Goal: Find specific page/section: Find specific page/section

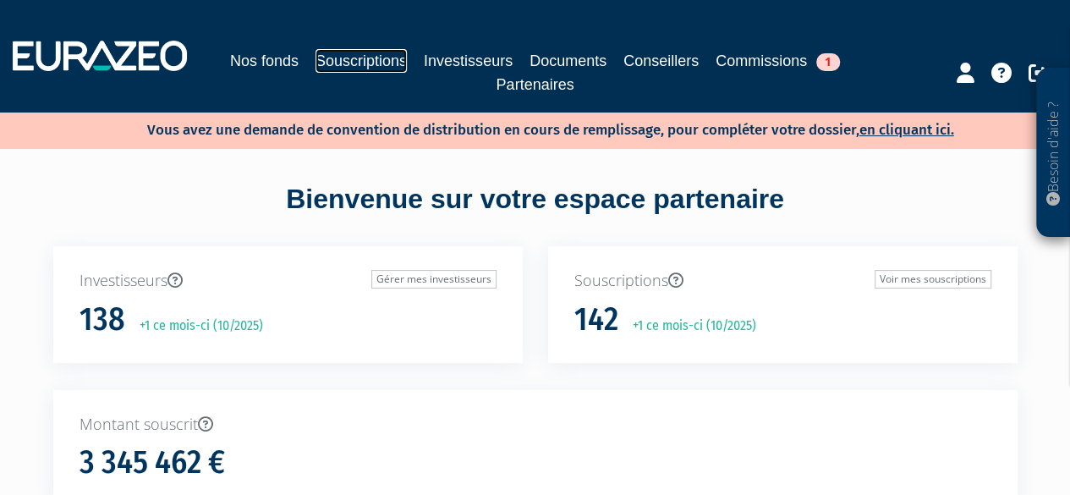
click at [379, 62] on link "Souscriptions" at bounding box center [360, 61] width 91 height 24
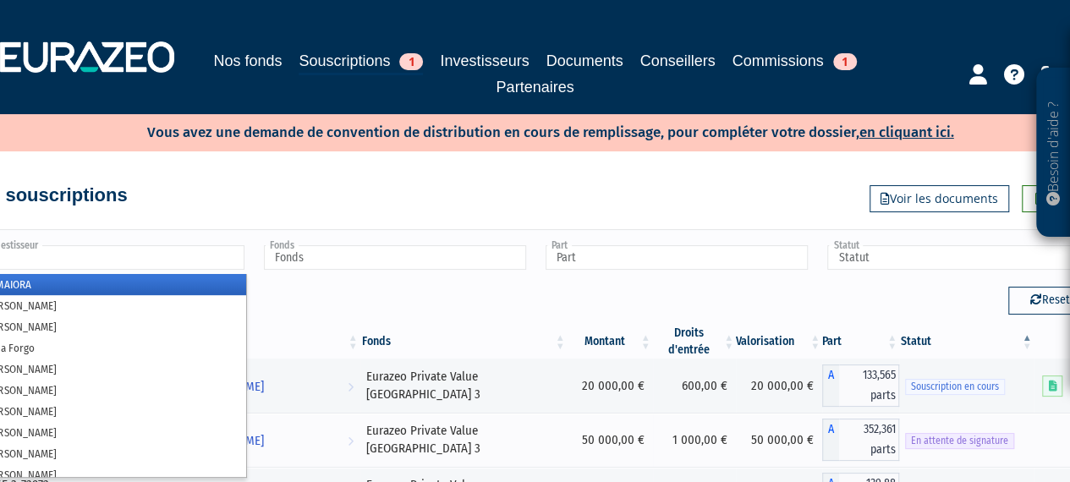
click at [135, 255] on input "text" at bounding box center [113, 257] width 262 height 25
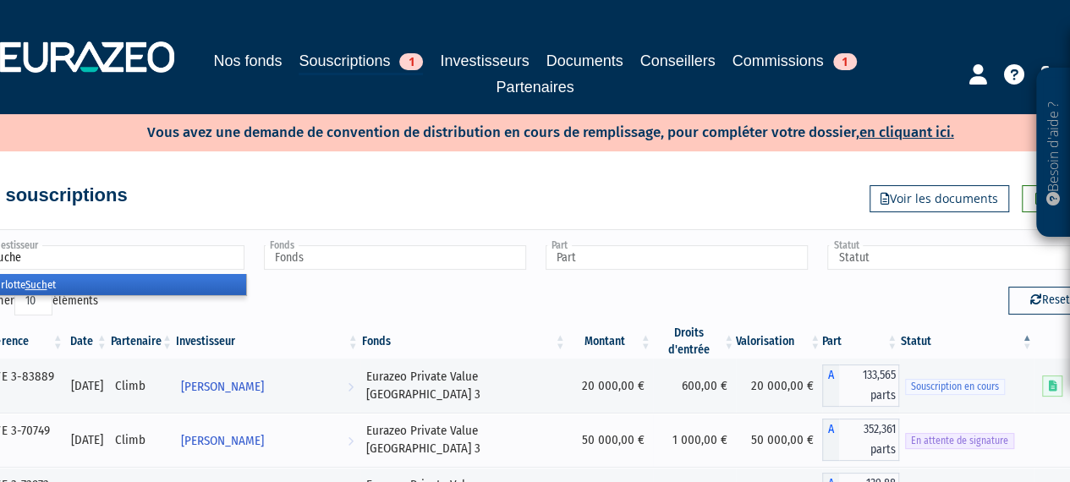
type input "suchet"
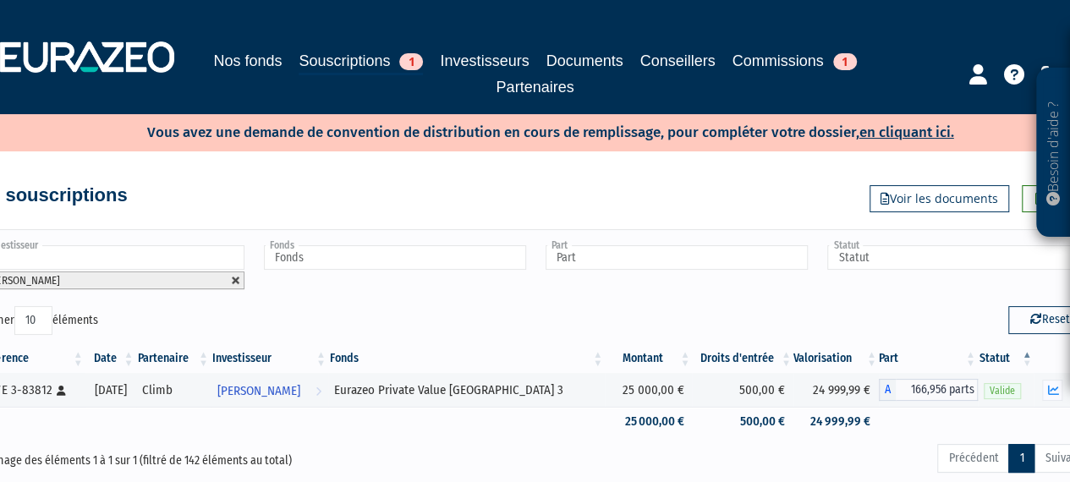
click at [232, 281] on link at bounding box center [236, 281] width 10 height 10
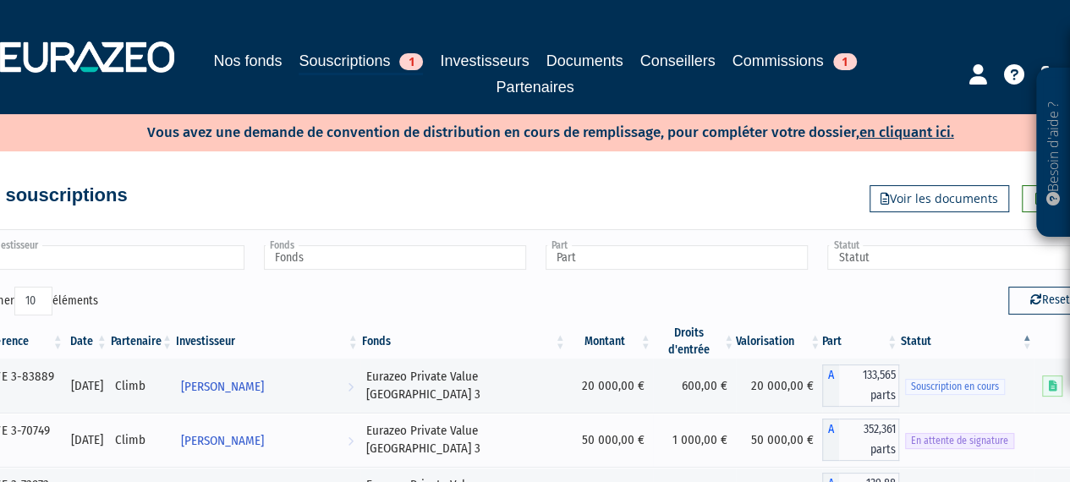
type input "Investisseur"
